Goal: Information Seeking & Learning: Compare options

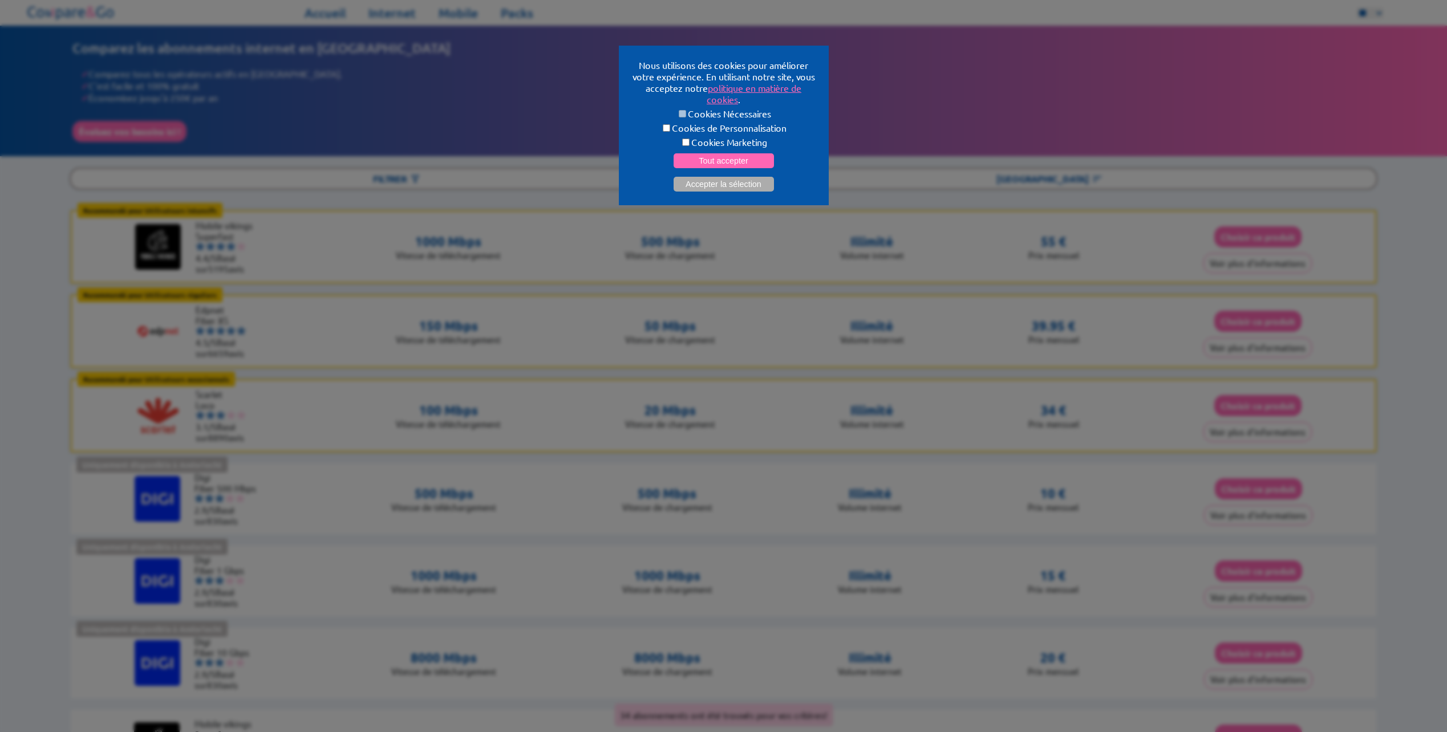
select select "**"
click at [690, 125] on label "Cookies de Personnalisation" at bounding box center [724, 127] width 183 height 11
click at [694, 136] on label "Cookies Marketing" at bounding box center [724, 141] width 183 height 11
click at [706, 122] on label "Cookies de Personnalisation" at bounding box center [724, 127] width 183 height 11
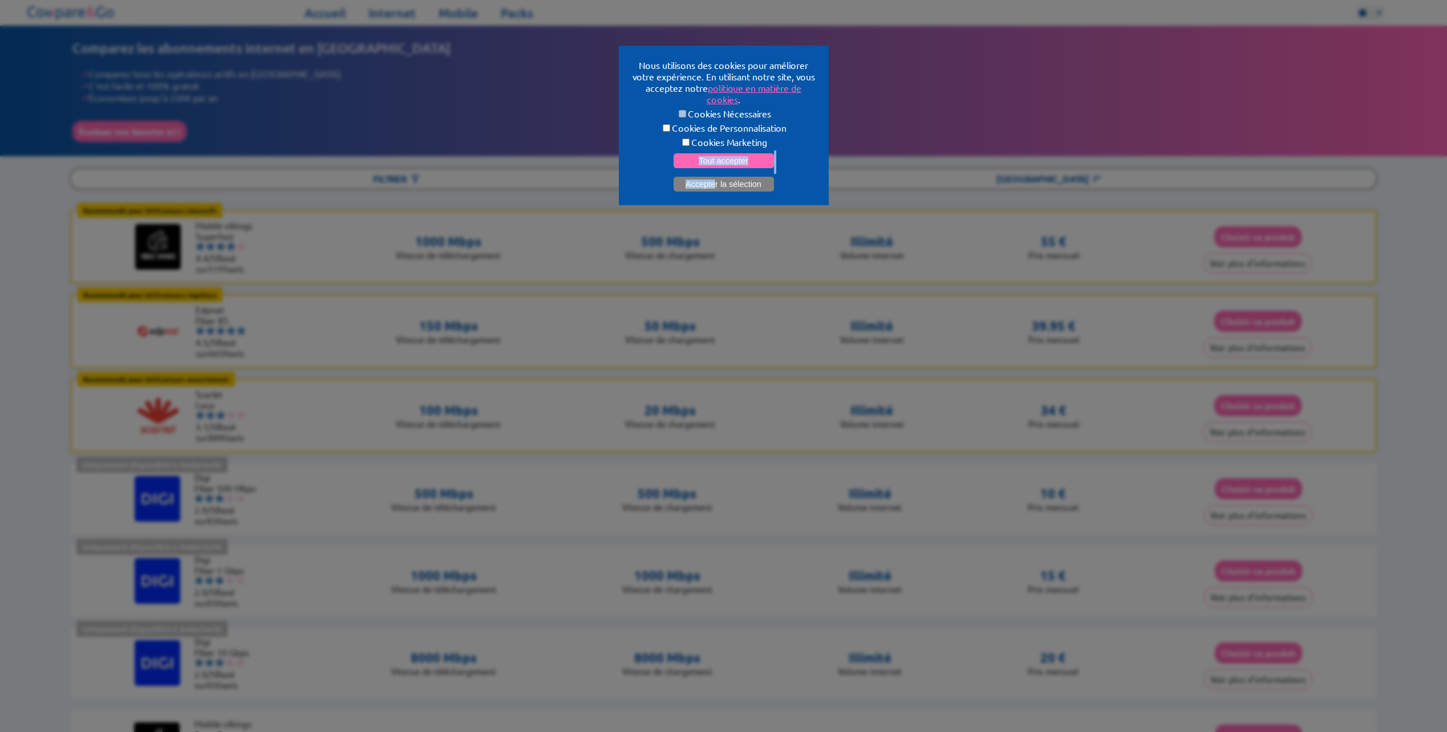
drag, startPoint x: 707, startPoint y: 147, endPoint x: 714, endPoint y: 174, distance: 28.4
click at [714, 174] on form "Cookies Nécessaires Cookies de Personnalisation Cookies Marketing Tout accepter…" at bounding box center [724, 150] width 183 height 84
click at [714, 177] on button "Accepter la sélection" at bounding box center [724, 184] width 100 height 15
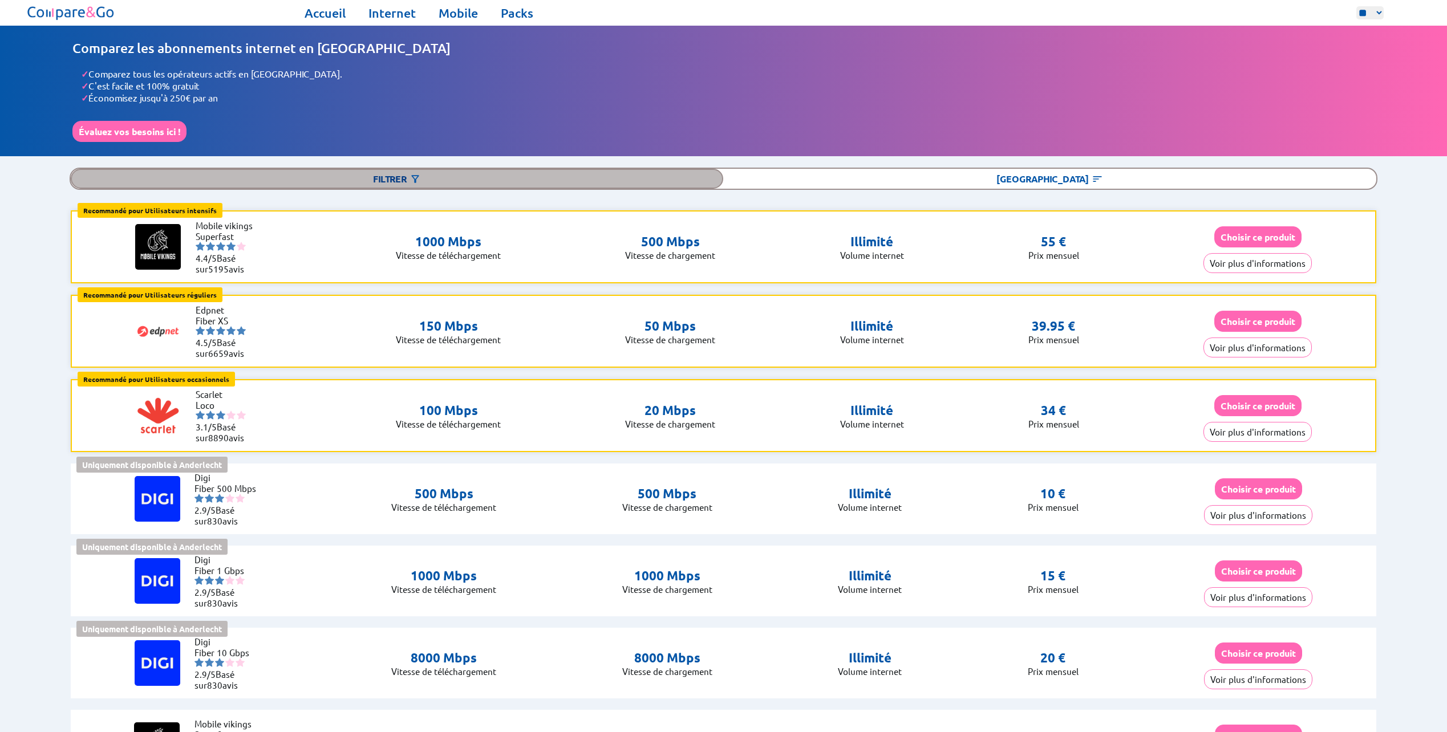
click at [383, 172] on div "Filtrer" at bounding box center [397, 179] width 653 height 20
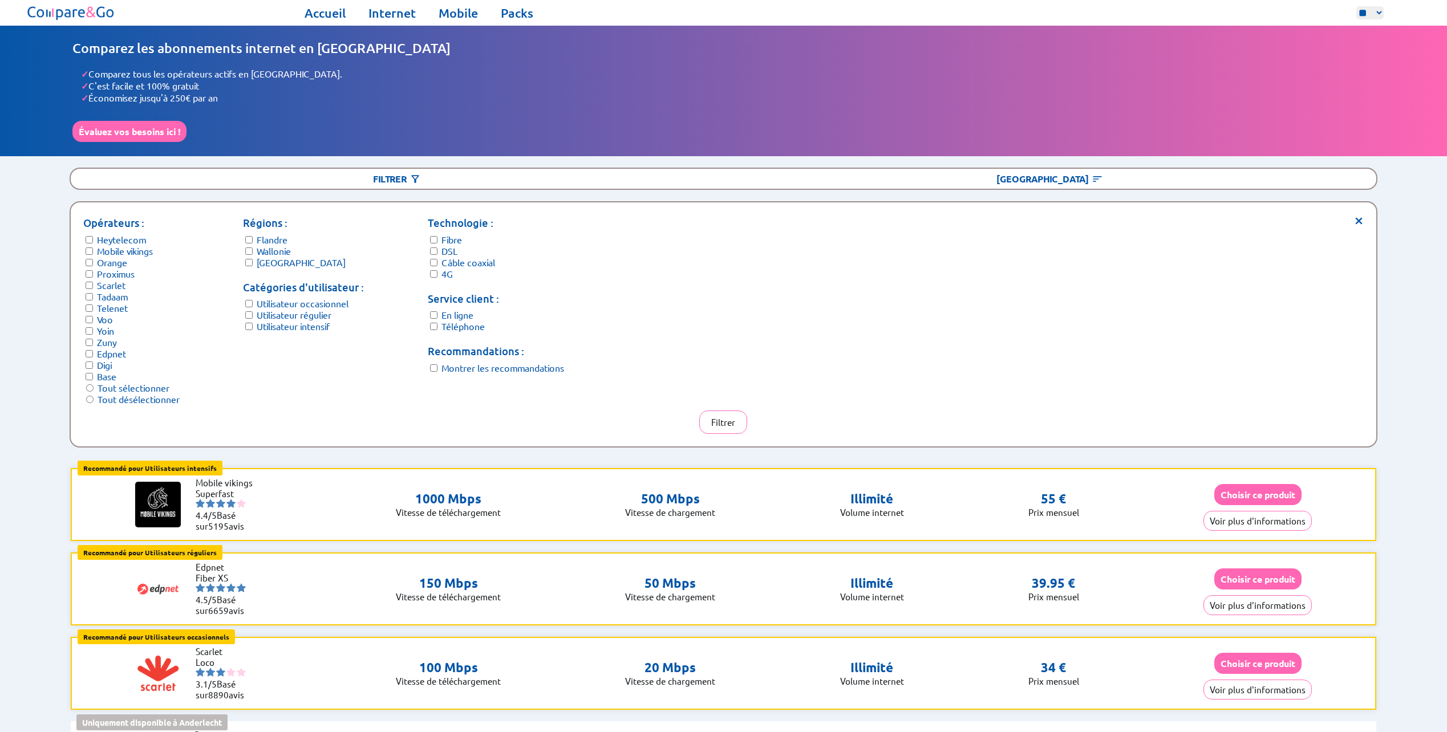
click at [272, 234] on label "Flandre" at bounding box center [272, 239] width 31 height 11
click at [262, 258] on label "[GEOGRAPHIC_DATA]" at bounding box center [301, 262] width 89 height 11
click at [290, 299] on label "Utilisateur occasionnel" at bounding box center [303, 303] width 92 height 11
click at [287, 309] on label "Utilisateur régulier" at bounding box center [294, 314] width 75 height 11
click at [736, 411] on button "Filtrer" at bounding box center [723, 422] width 48 height 23
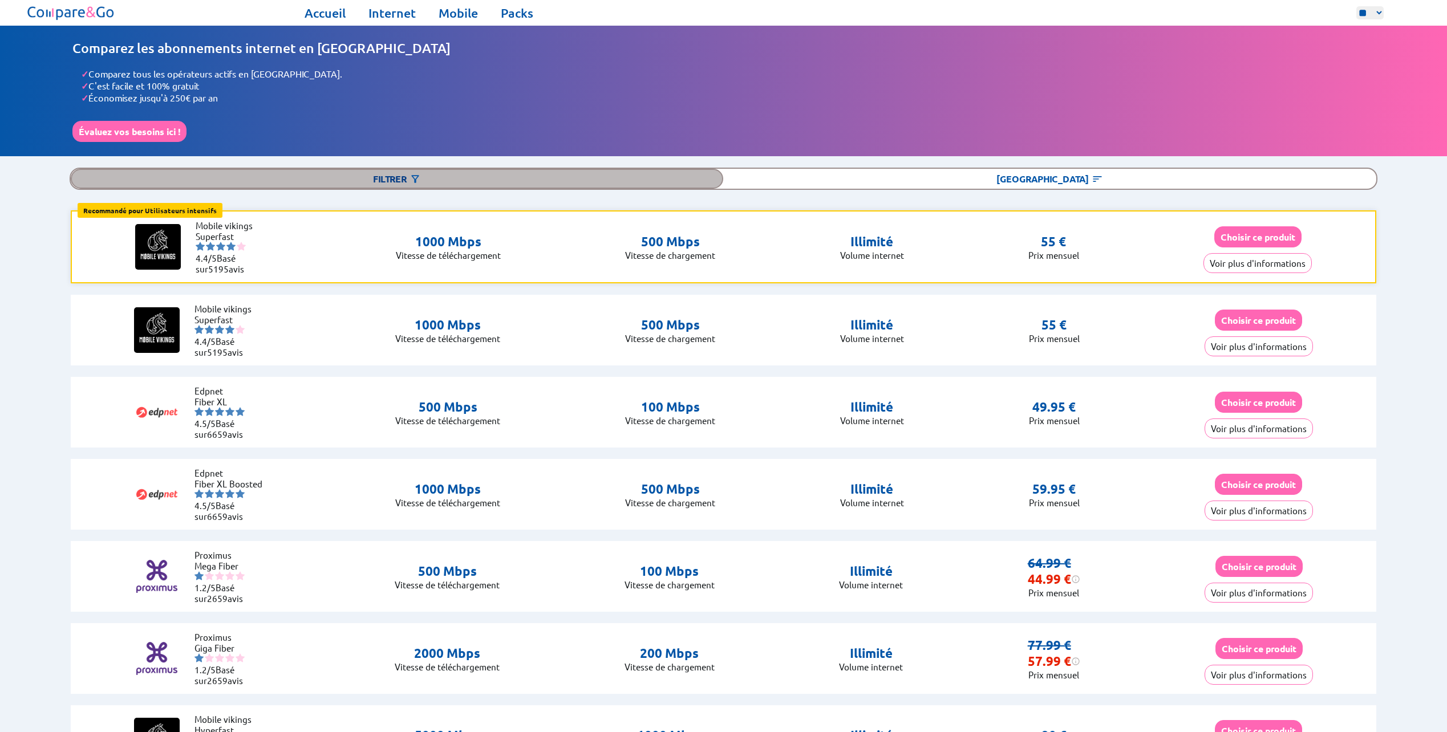
click at [391, 180] on div "Filtrer" at bounding box center [397, 179] width 653 height 20
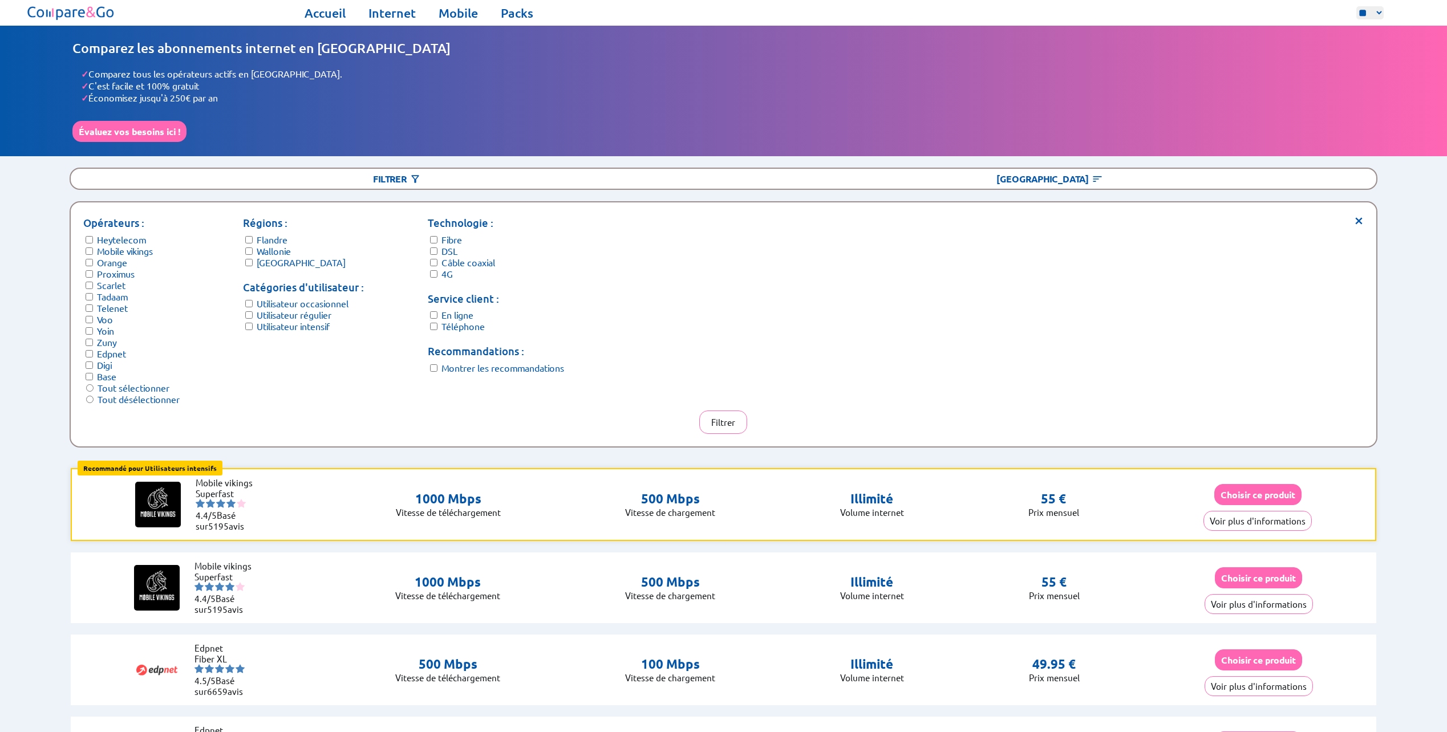
click at [463, 321] on label "Téléphone" at bounding box center [462, 326] width 43 height 11
click at [711, 415] on button "Filtrer" at bounding box center [723, 422] width 48 height 23
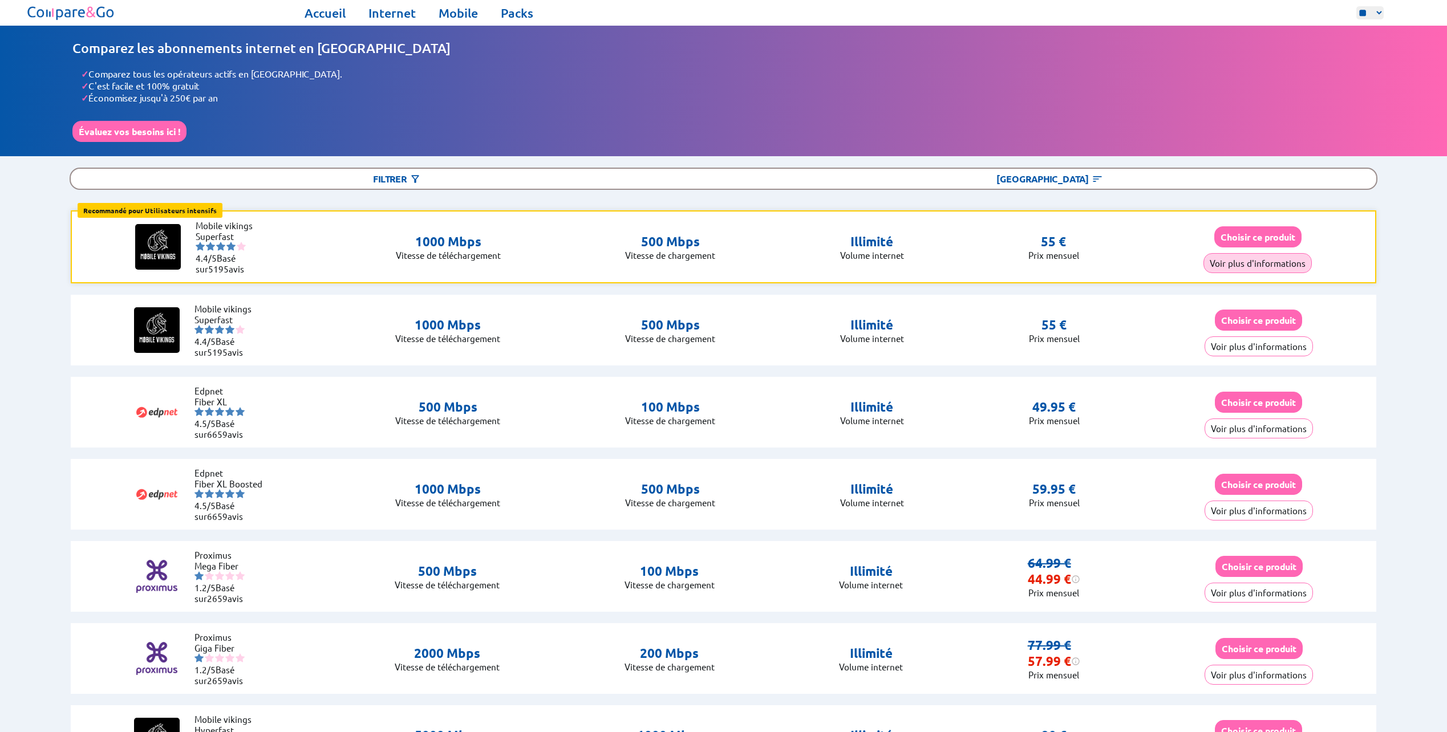
click at [1257, 264] on button "Voir plus d'informations" at bounding box center [1258, 263] width 108 height 20
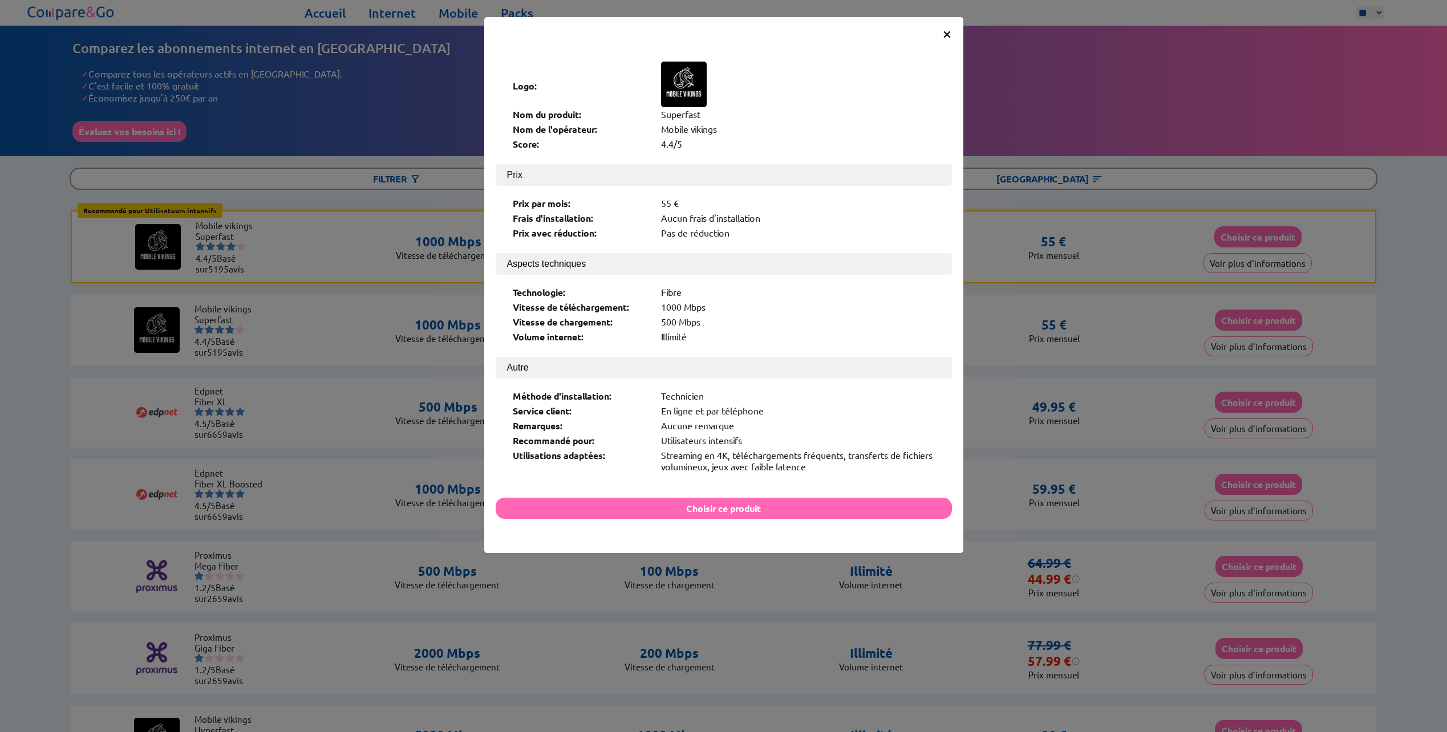
click at [946, 36] on span "×" at bounding box center [947, 33] width 10 height 21
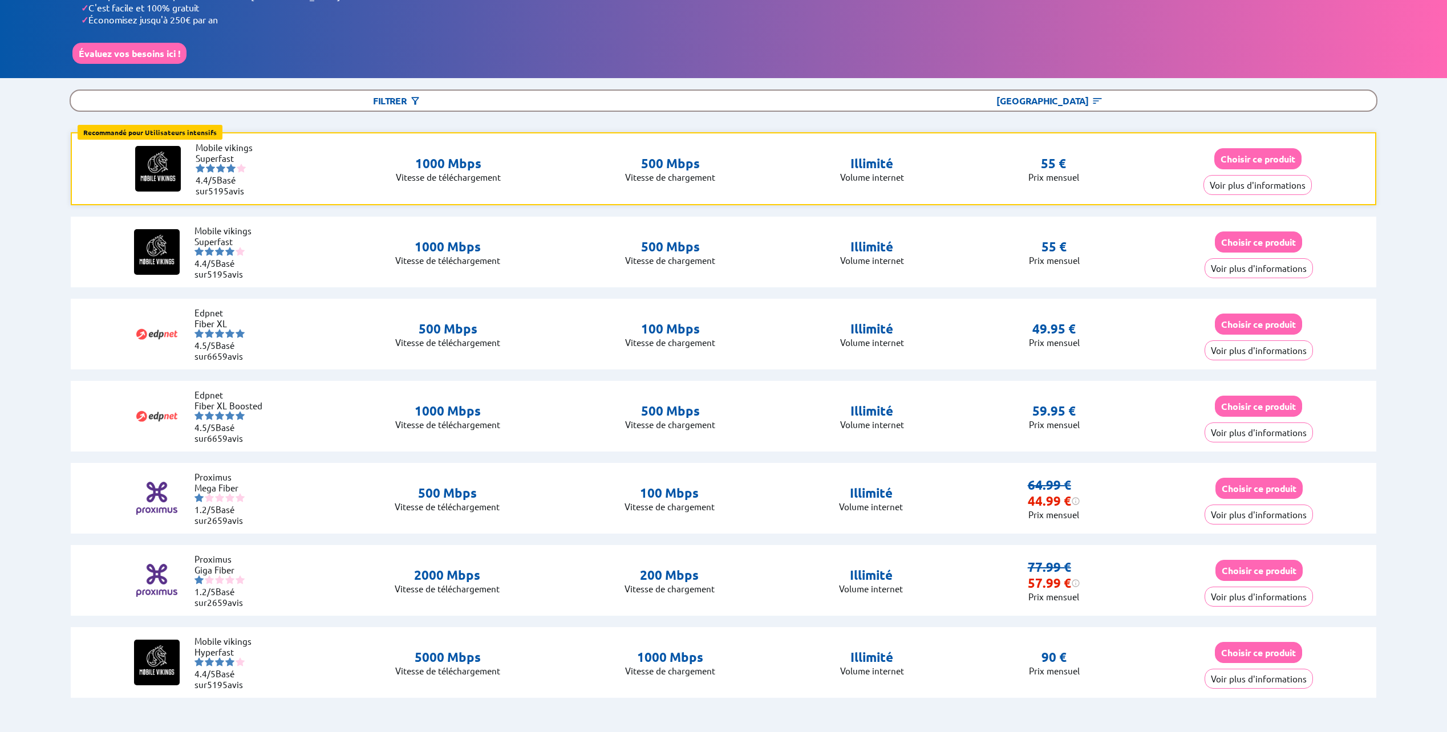
scroll to position [114, 0]
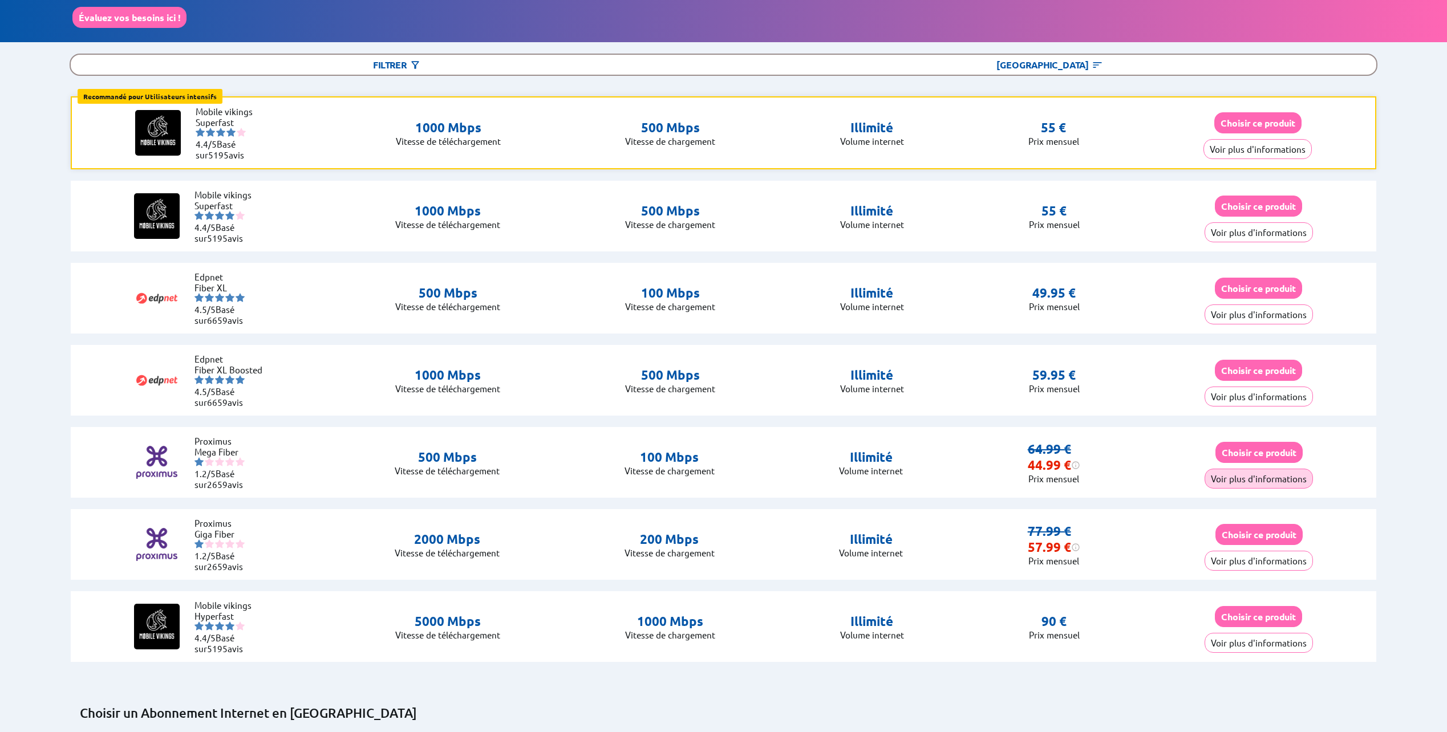
click at [1238, 472] on button "Voir plus d'informations" at bounding box center [1259, 479] width 108 height 20
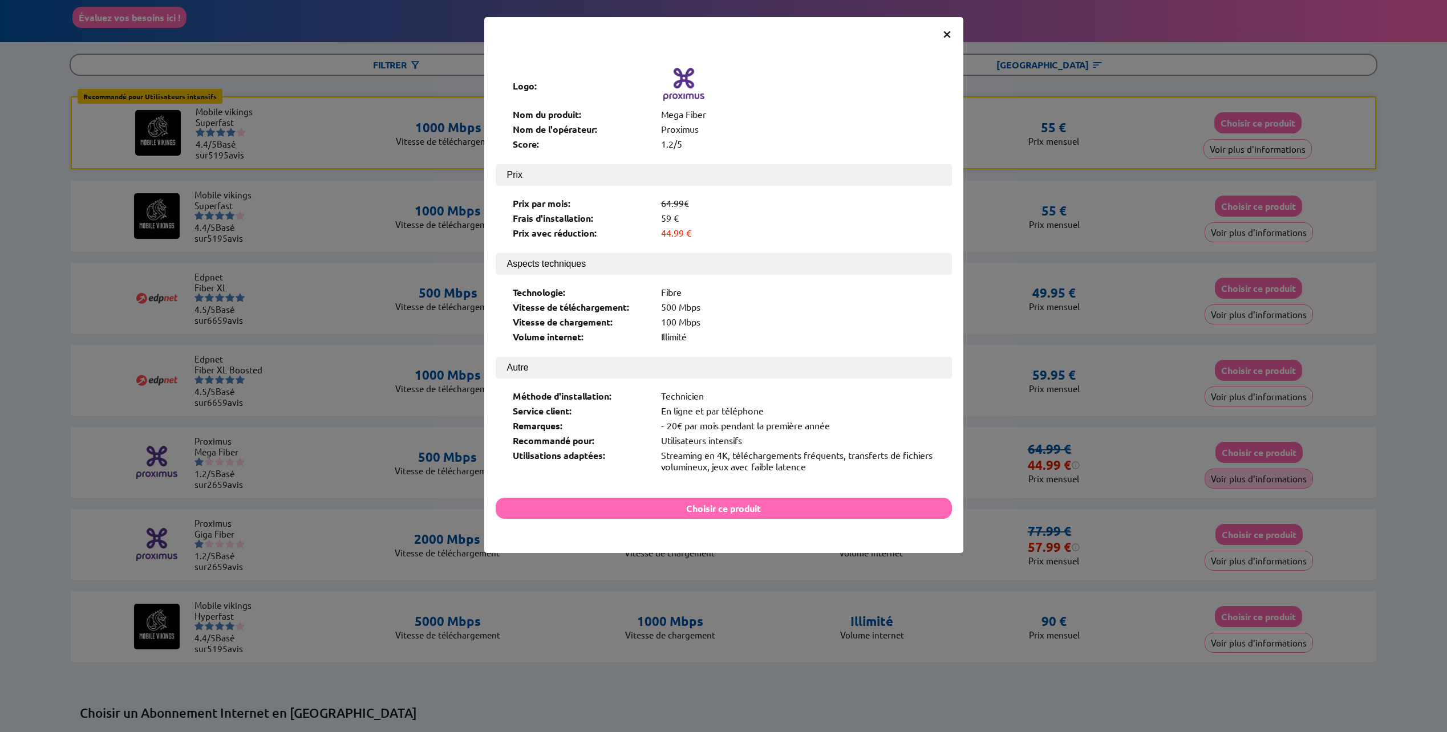
scroll to position [113, 0]
click at [1011, 233] on div "× Logo: Nom du produit: Mega Fiber Nom de l'opérateur: Proximus Score: 1.2/5 Pr…" at bounding box center [723, 366] width 1447 height 732
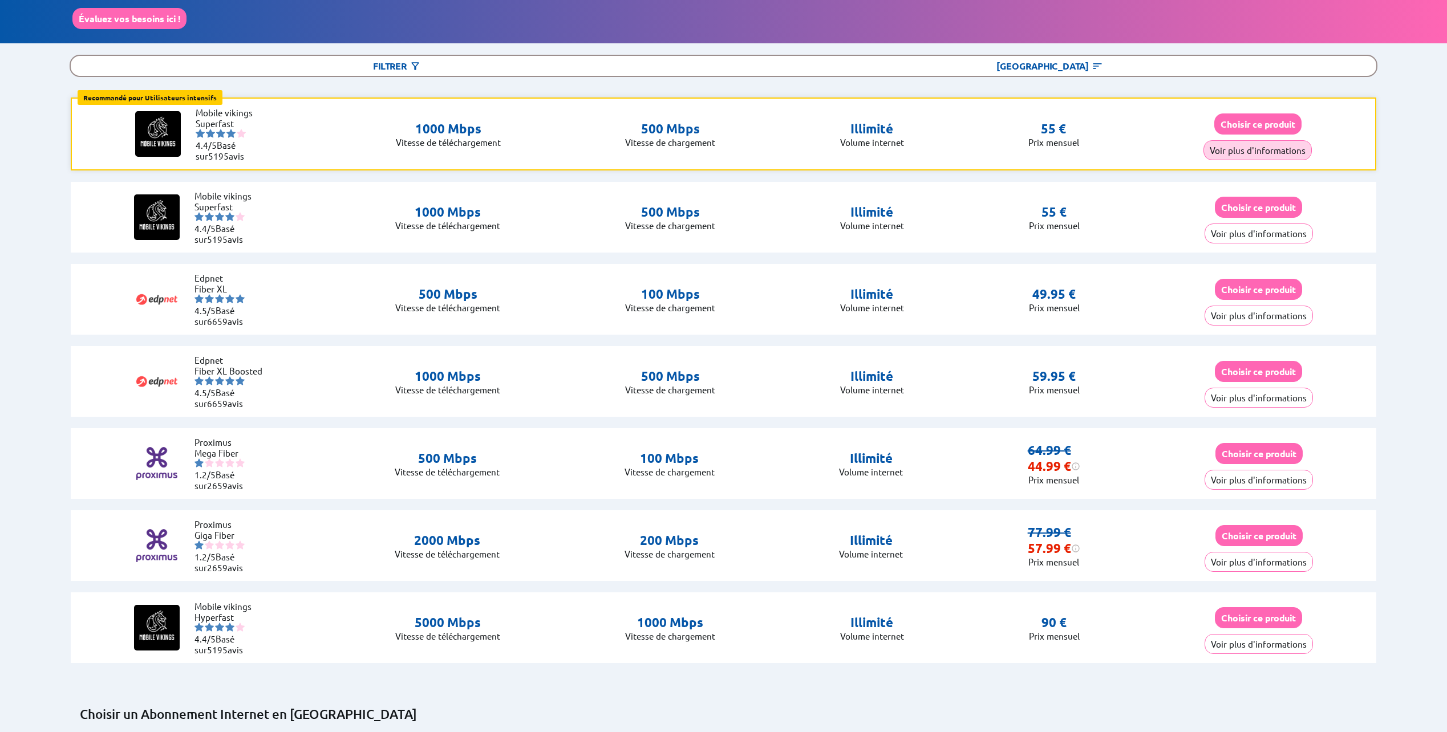
click at [1234, 151] on button "Voir plus d'informations" at bounding box center [1258, 150] width 108 height 20
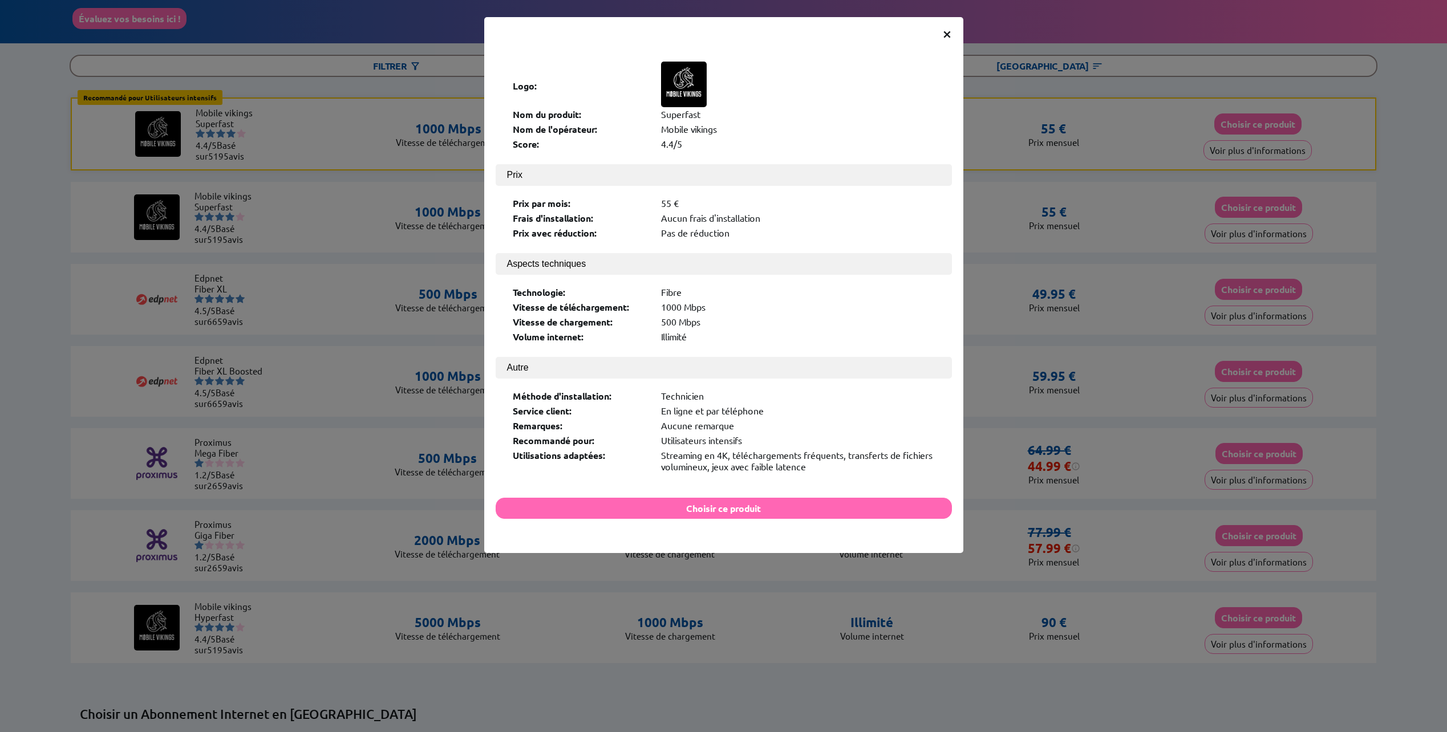
click at [928, 148] on div "Logo: Nom du produit: Superfast Nom de l'opérateur: Mobile vikings Score: 4.4/5" at bounding box center [724, 108] width 434 height 102
click at [1030, 156] on div "× Logo: Nom du produit: Superfast Nom de l'opérateur: Mobile vikings Score: 4.4…" at bounding box center [723, 366] width 1447 height 732
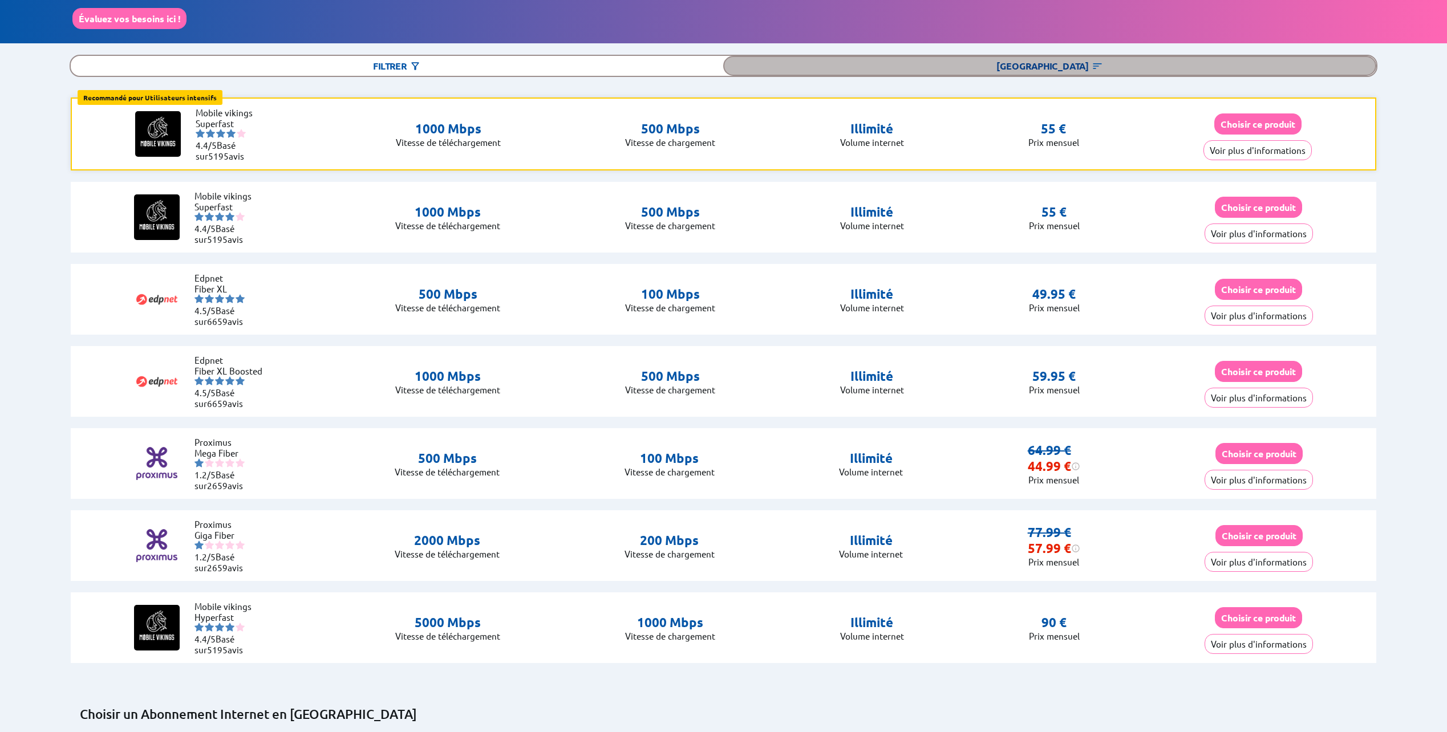
click at [1050, 60] on div "[GEOGRAPHIC_DATA]" at bounding box center [1049, 66] width 653 height 20
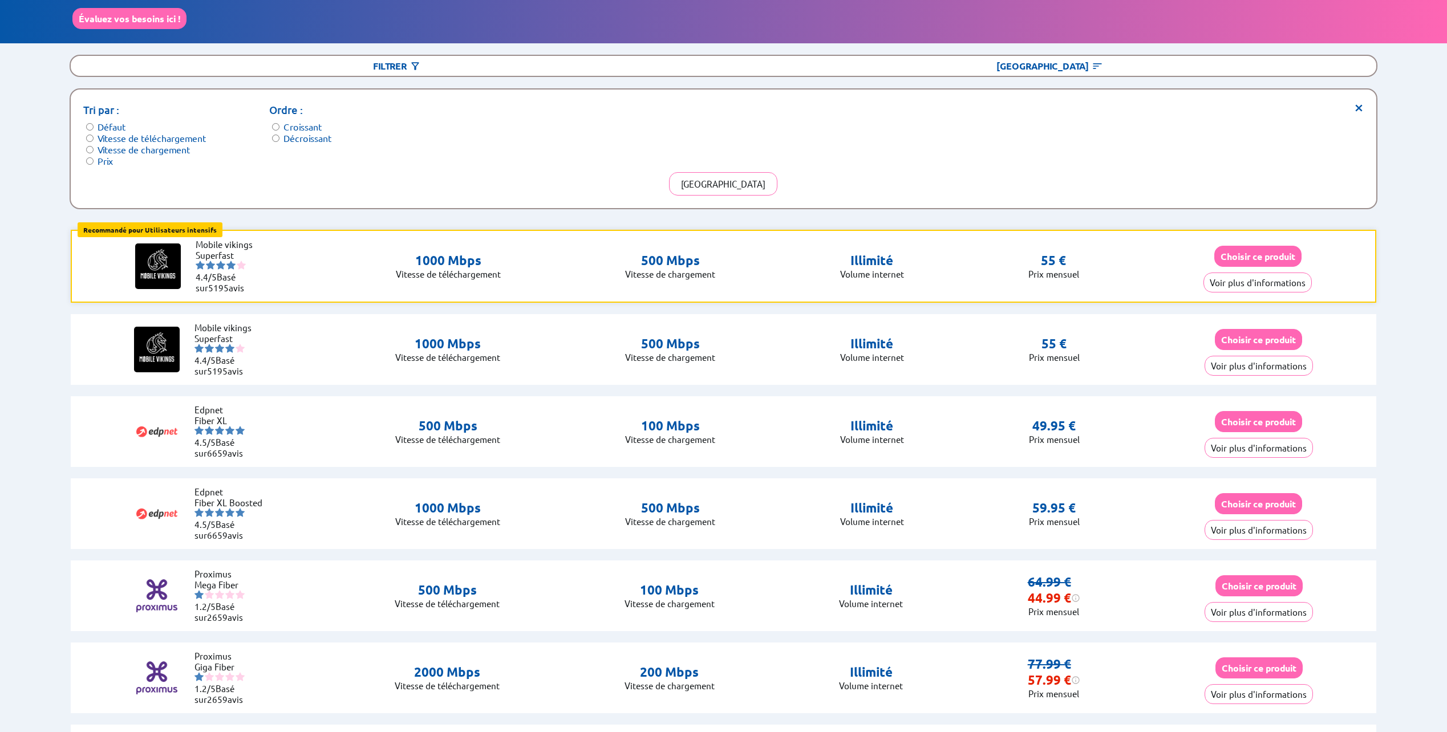
click at [107, 157] on label "Prix" at bounding box center [105, 160] width 15 height 11
click at [724, 177] on button "[GEOGRAPHIC_DATA]" at bounding box center [723, 183] width 108 height 23
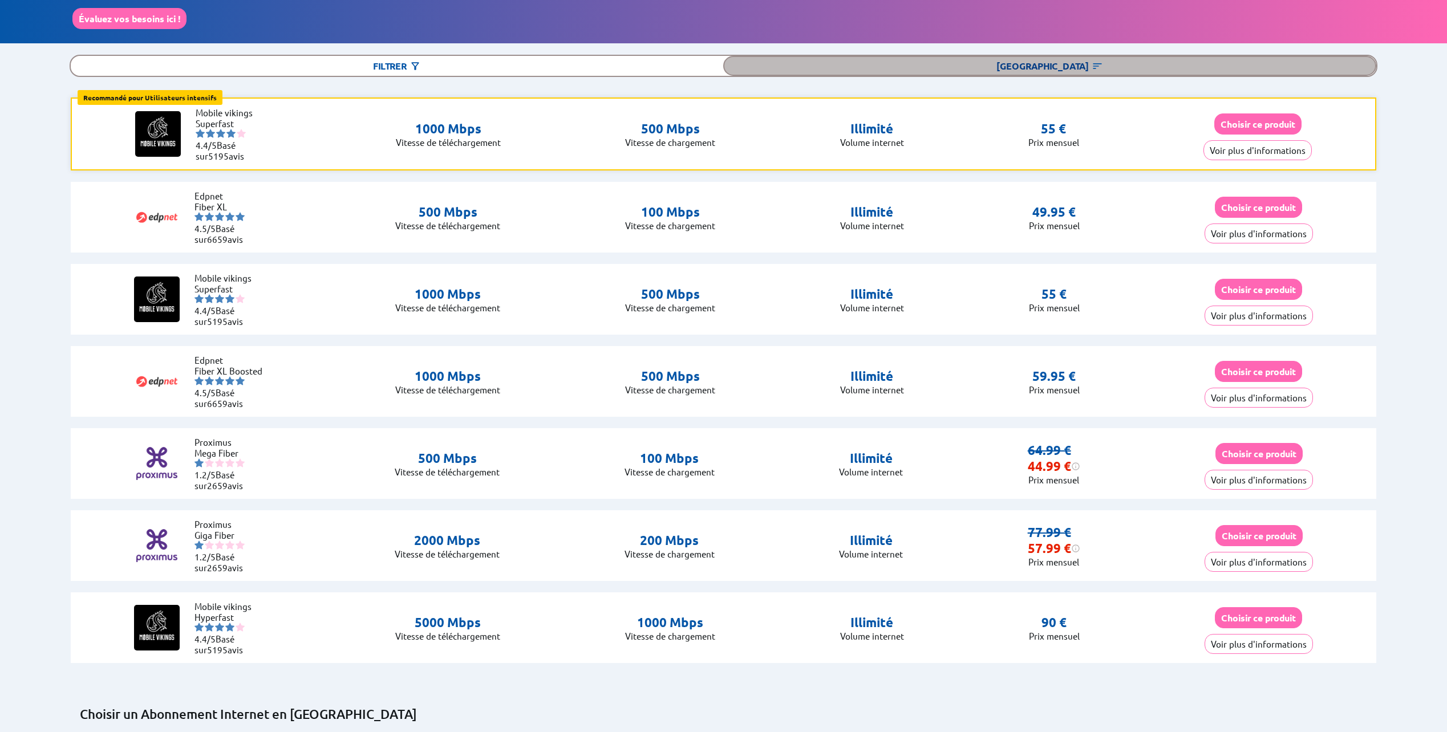
click at [1092, 60] on img at bounding box center [1097, 65] width 11 height 11
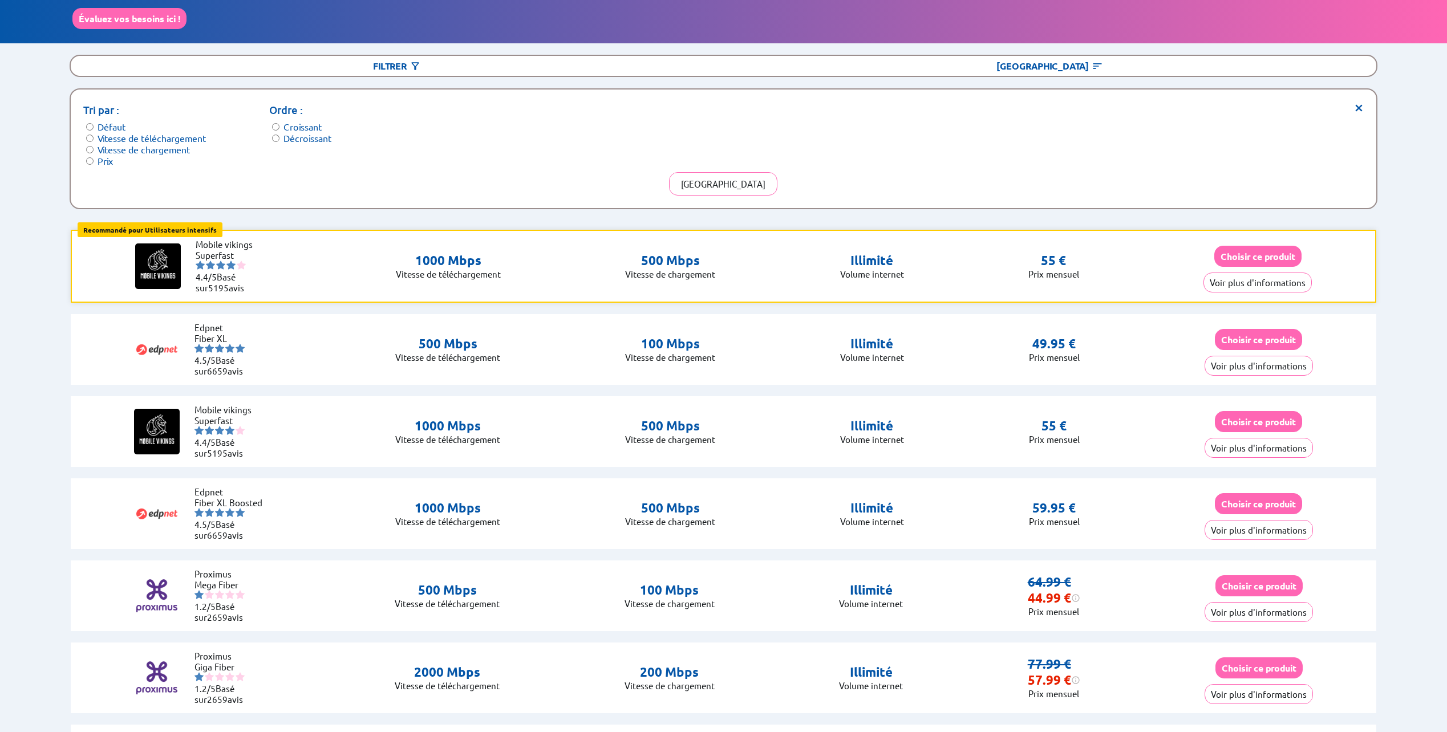
click at [293, 132] on label "Décroissant" at bounding box center [307, 137] width 48 height 11
click at [294, 127] on label "Croissant" at bounding box center [302, 126] width 38 height 11
click at [723, 181] on button "[GEOGRAPHIC_DATA]" at bounding box center [723, 183] width 108 height 23
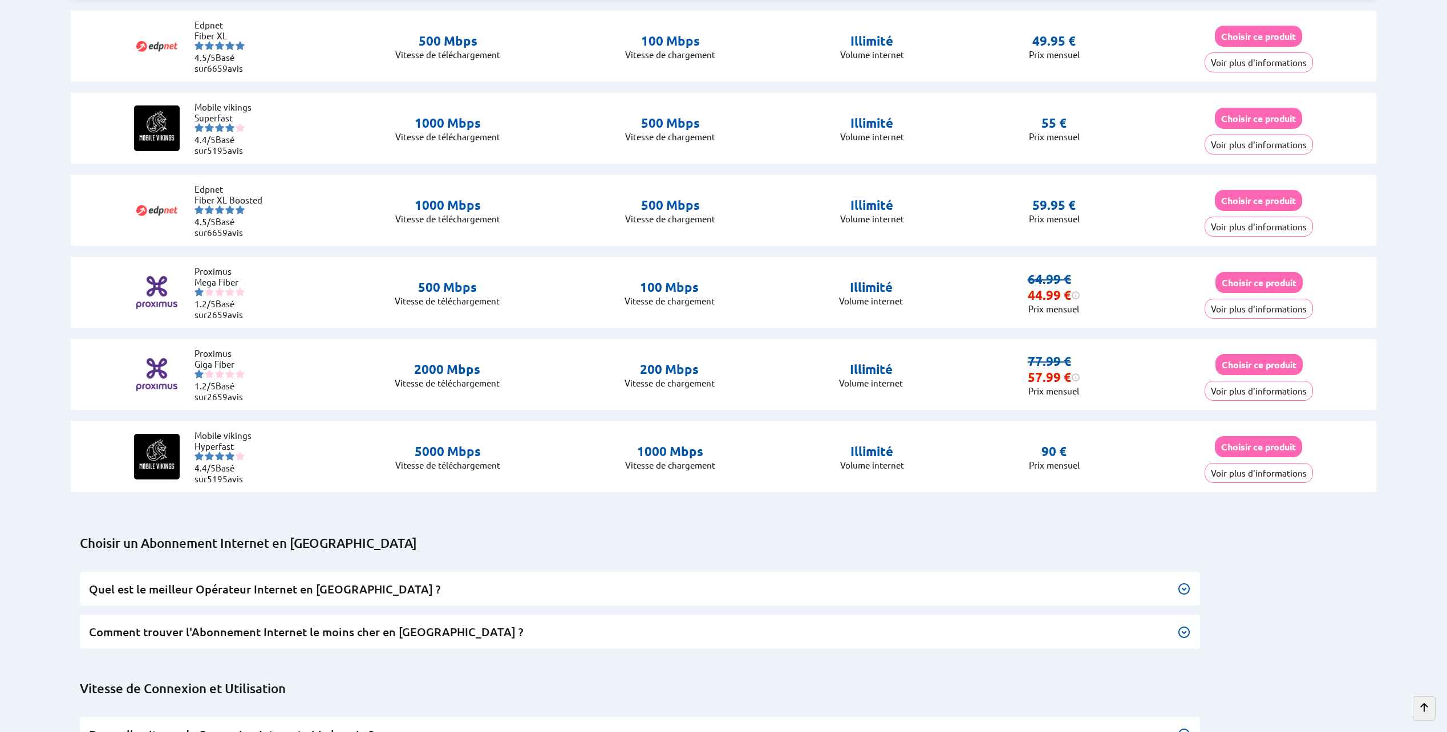
scroll to position [0, 0]
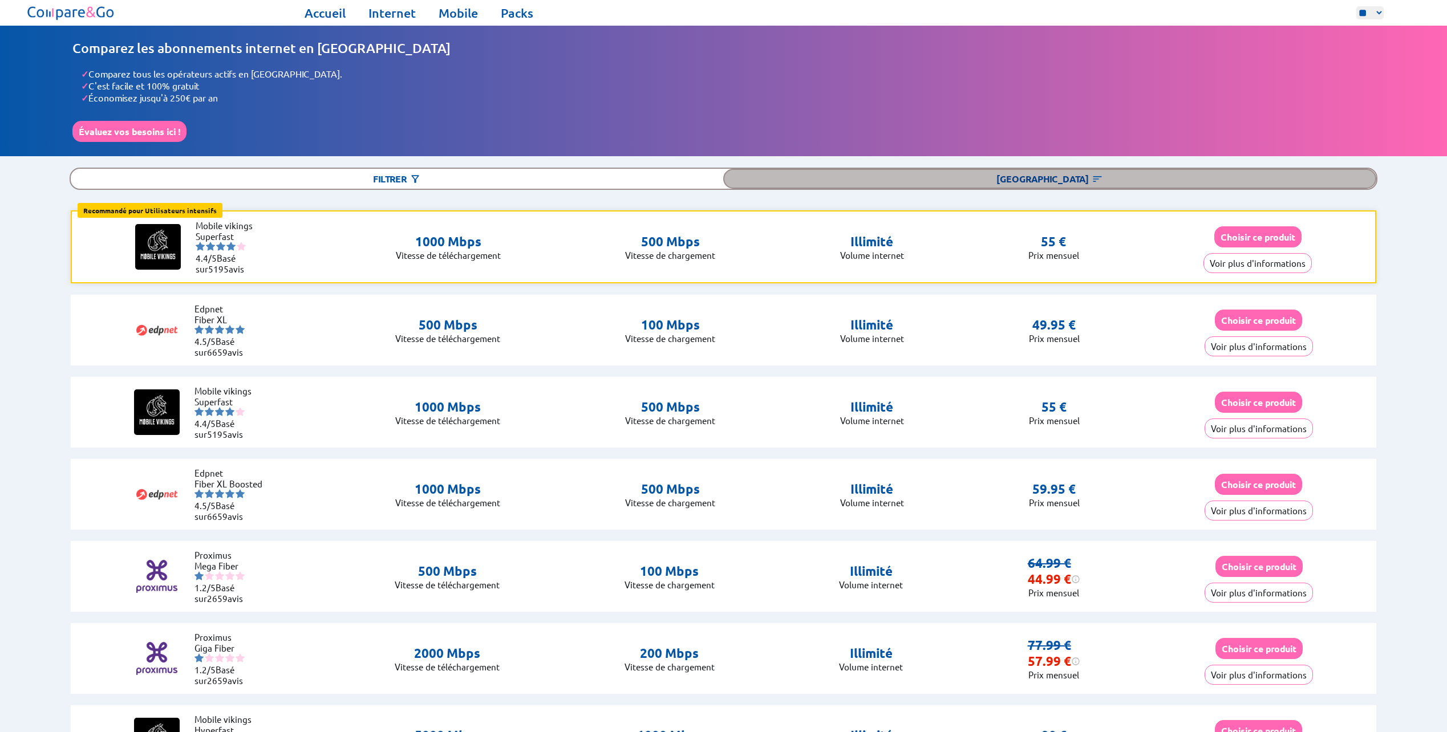
click at [1031, 177] on div "[GEOGRAPHIC_DATA]" at bounding box center [1049, 179] width 653 height 20
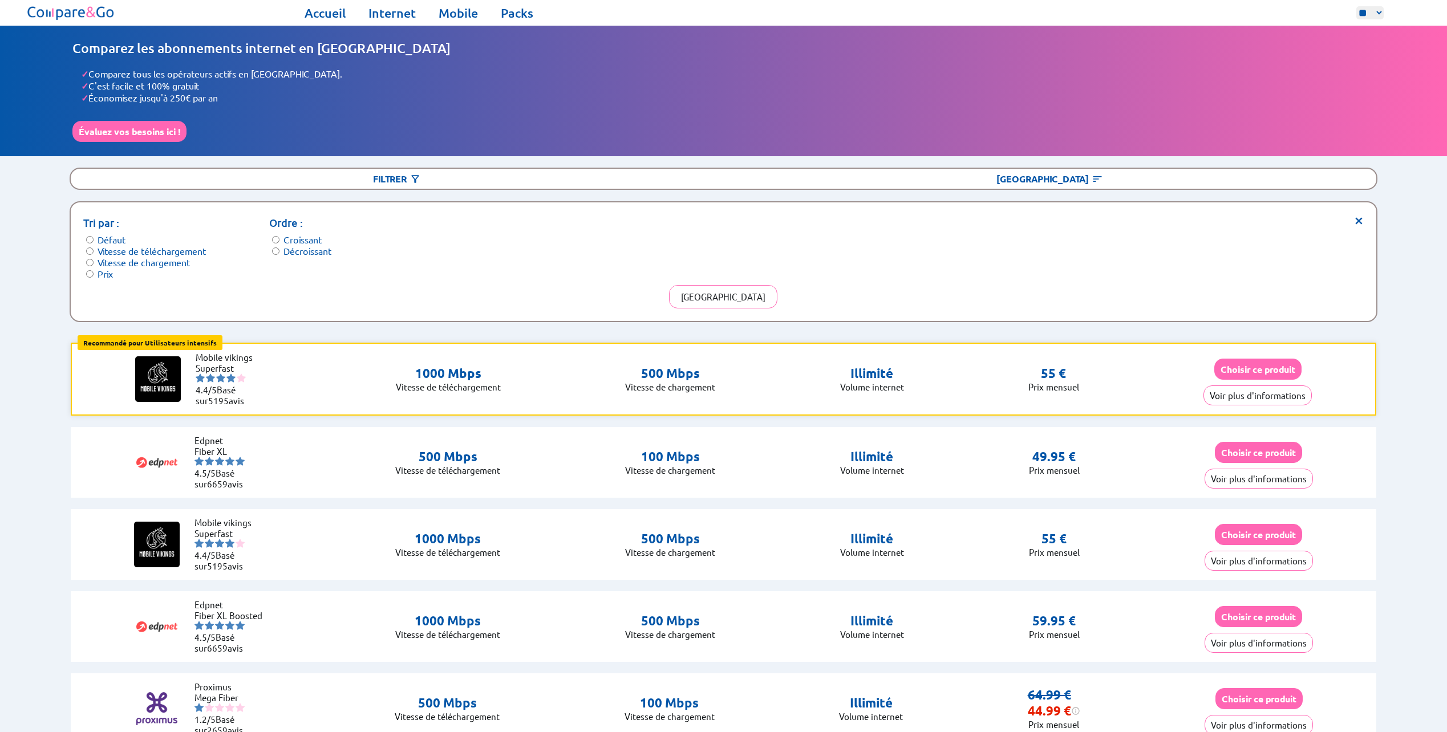
click at [114, 234] on label "Défaut" at bounding box center [112, 239] width 28 height 11
click at [720, 289] on button "[GEOGRAPHIC_DATA]" at bounding box center [723, 296] width 108 height 23
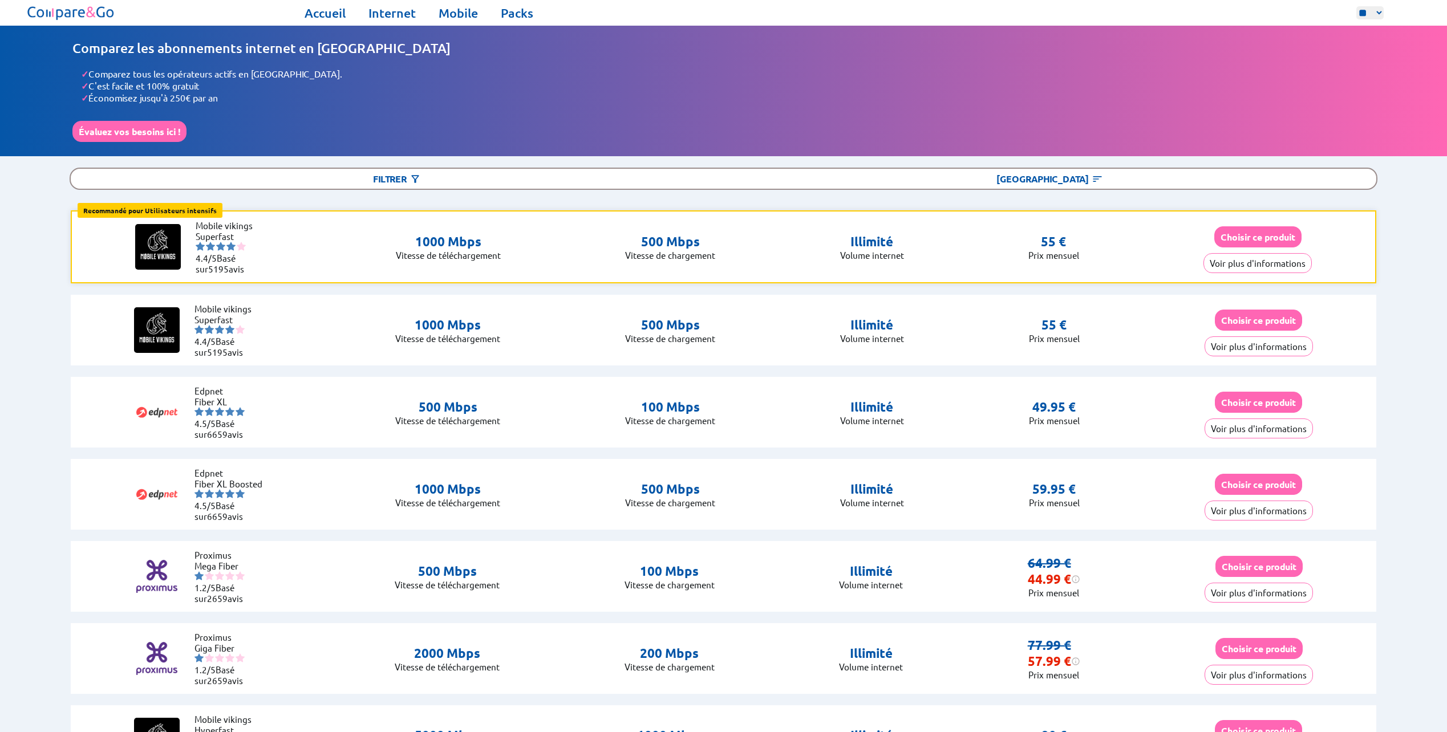
click at [220, 226] on li "Mobile vikings" at bounding box center [230, 225] width 68 height 11
